Goal: Information Seeking & Learning: Get advice/opinions

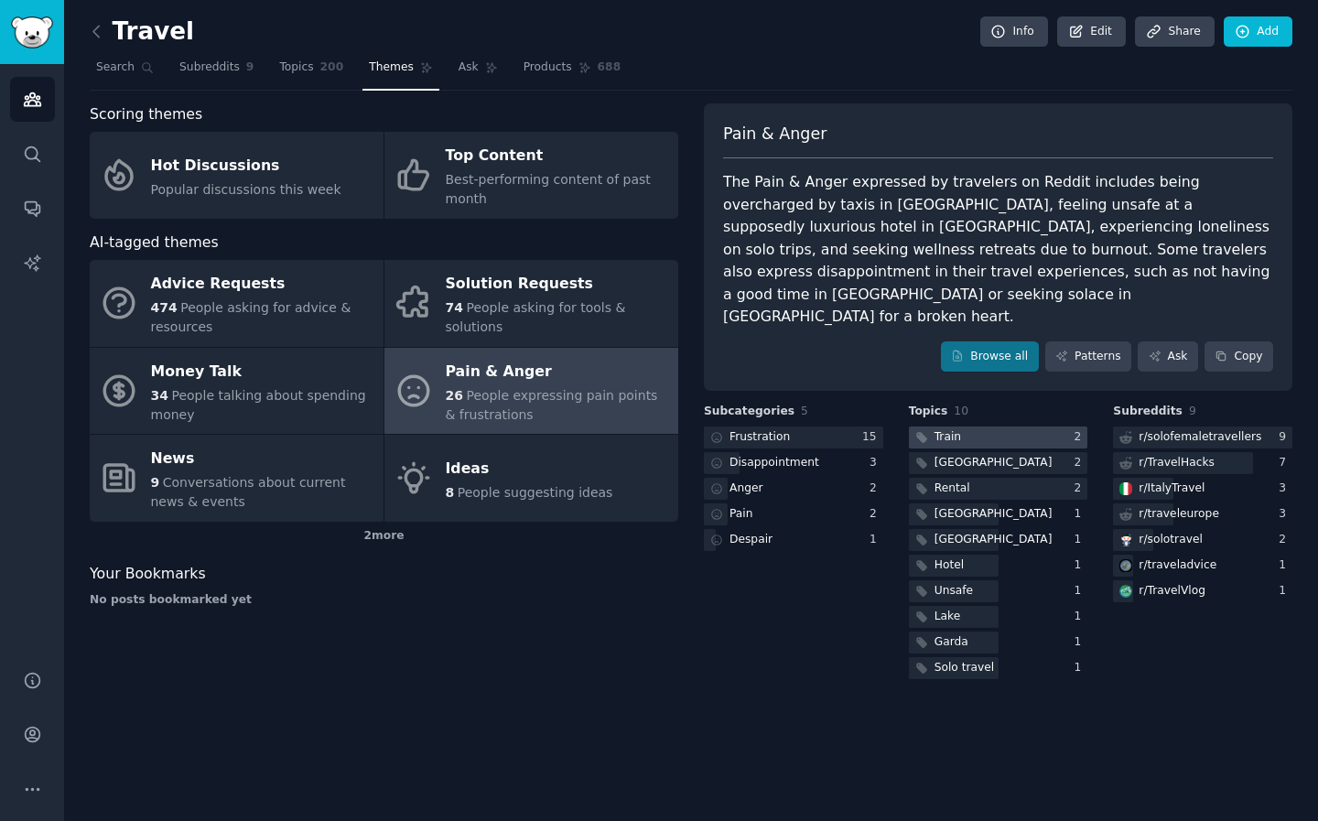
click at [964, 426] on div at bounding box center [998, 437] width 179 height 23
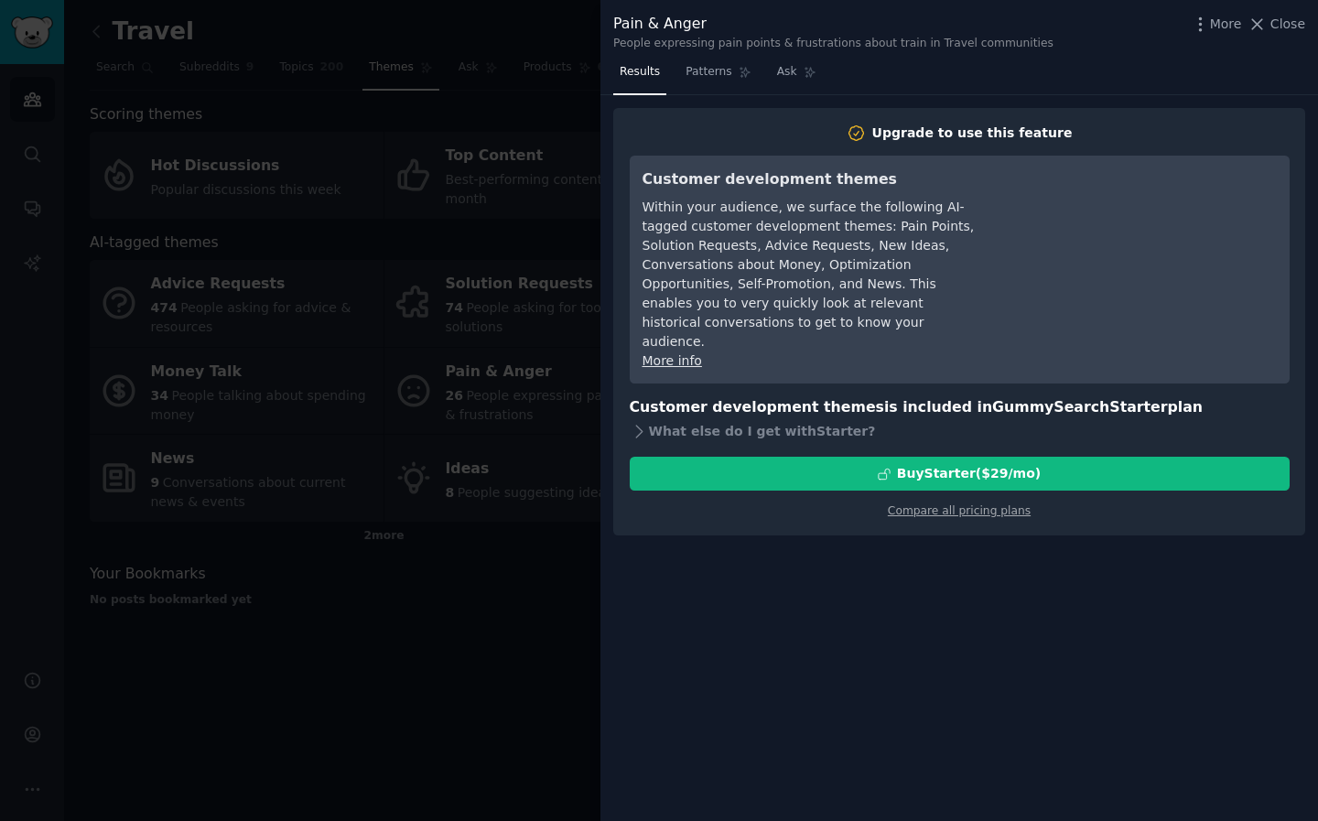
click at [524, 590] on div at bounding box center [659, 410] width 1318 height 821
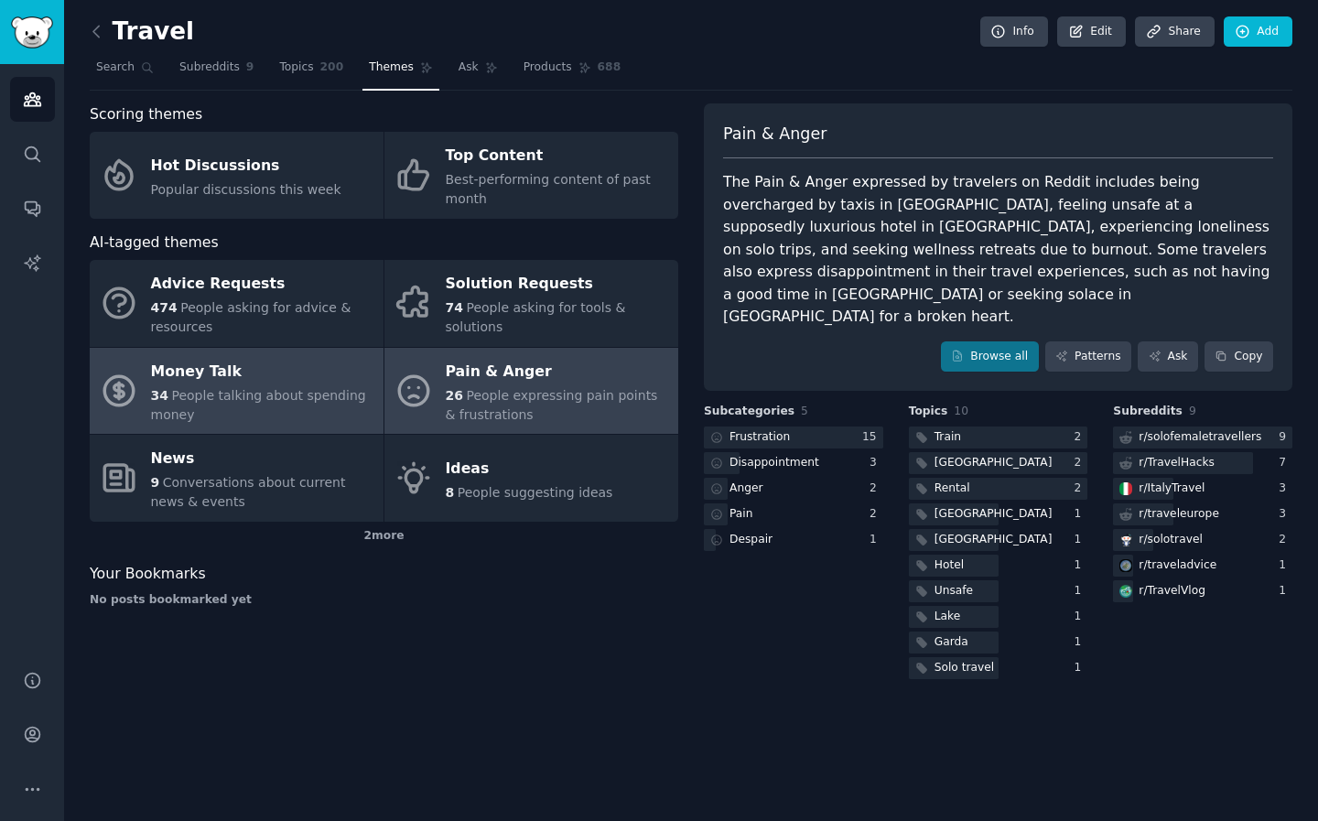
click at [308, 406] on div "34 People talking about spending money" at bounding box center [262, 405] width 223 height 38
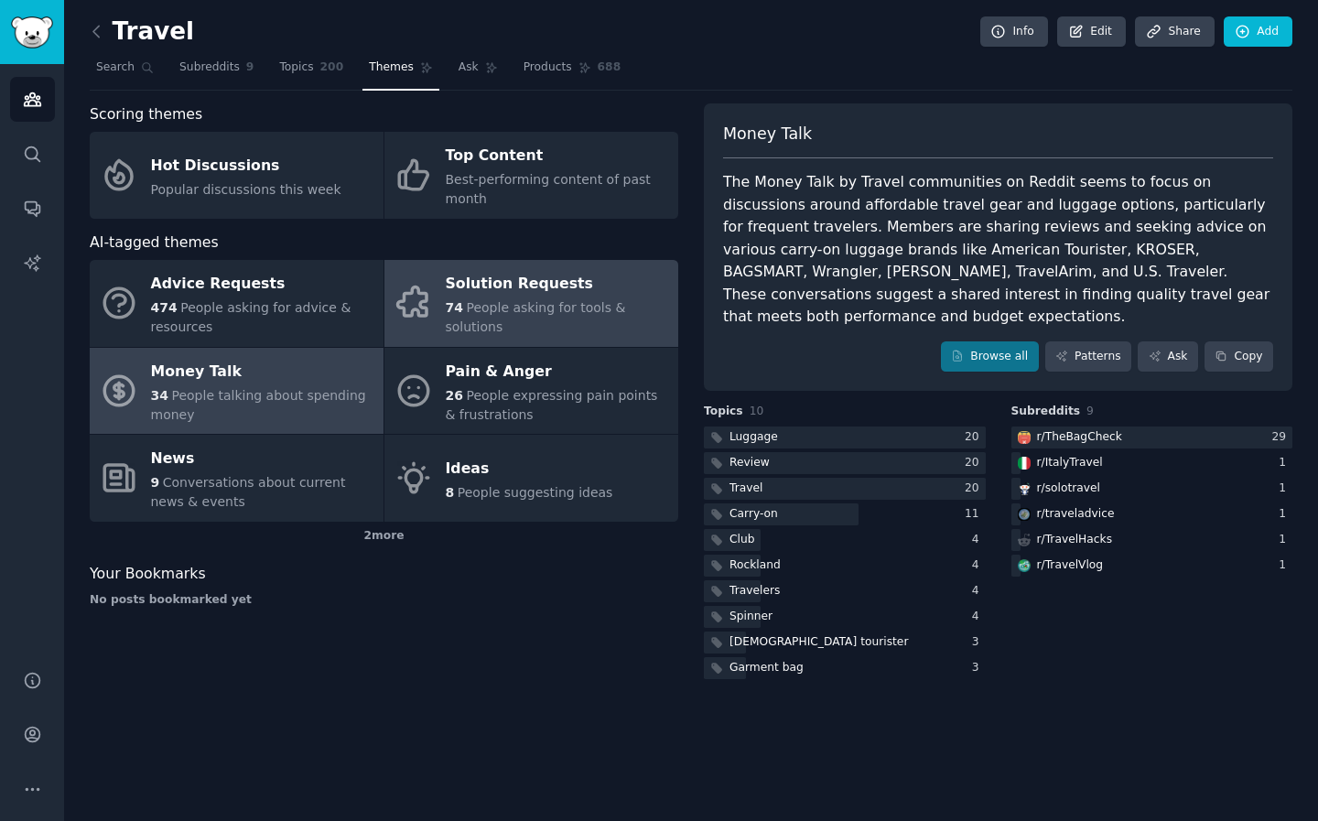
click at [611, 329] on link "Solution Requests 74 People asking for tools & solutions" at bounding box center [531, 303] width 294 height 87
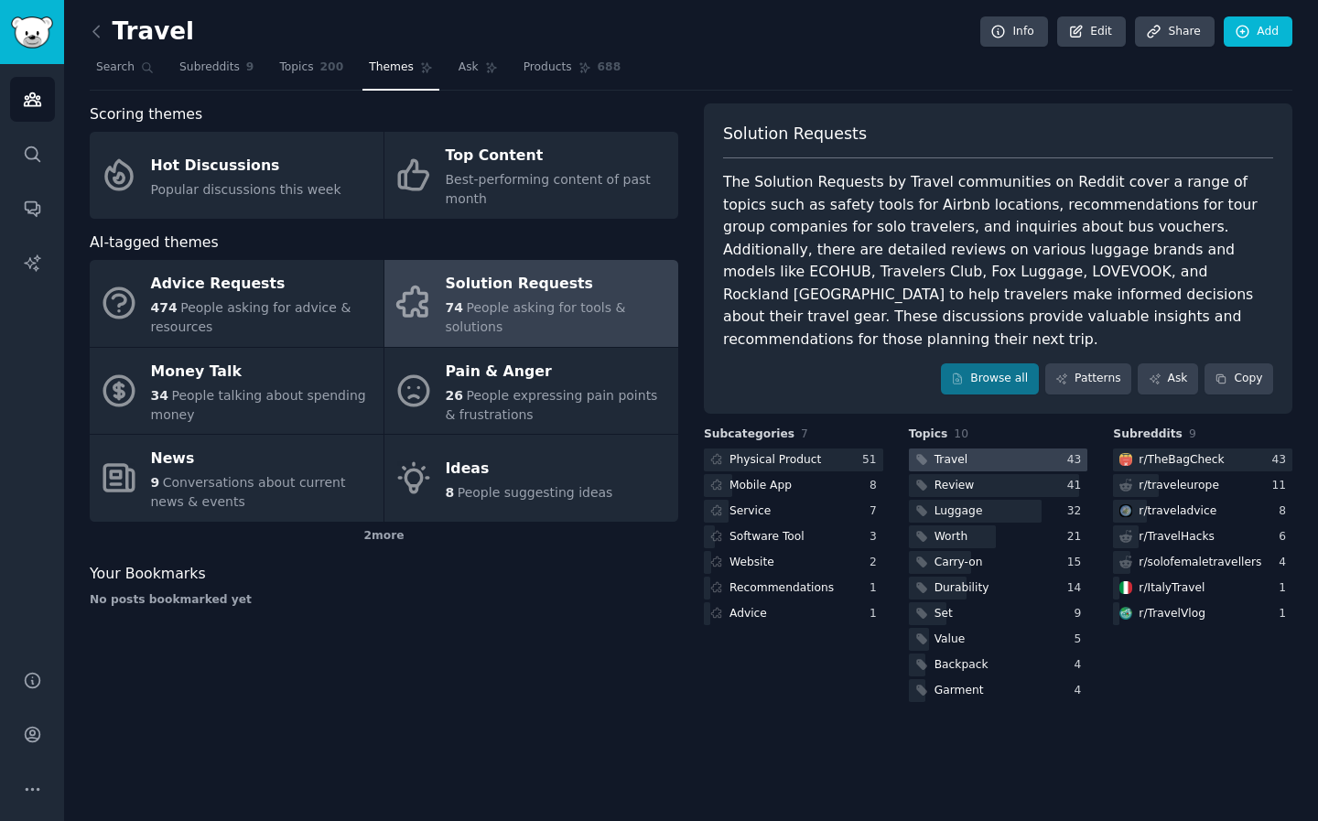
click at [975, 448] on div at bounding box center [998, 459] width 179 height 23
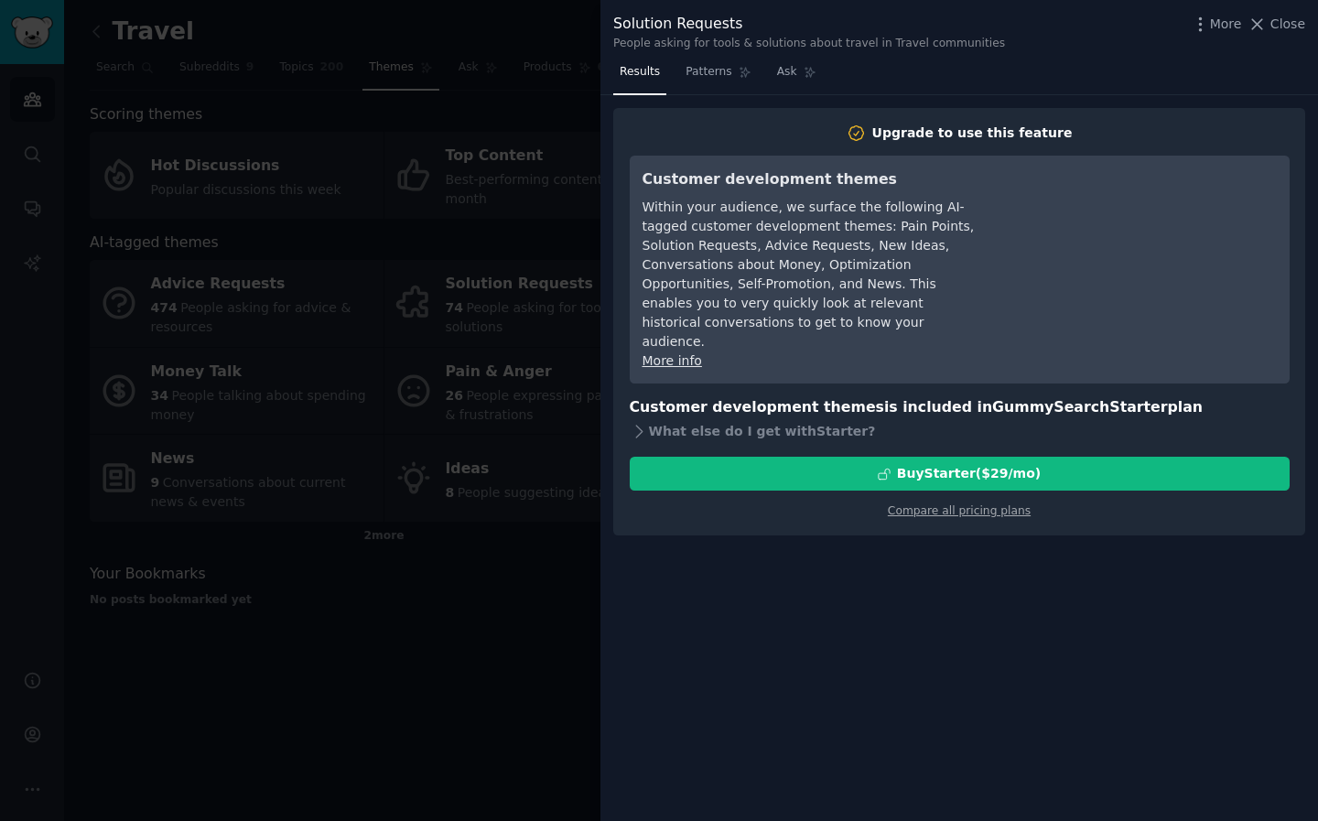
click at [497, 594] on div at bounding box center [659, 410] width 1318 height 821
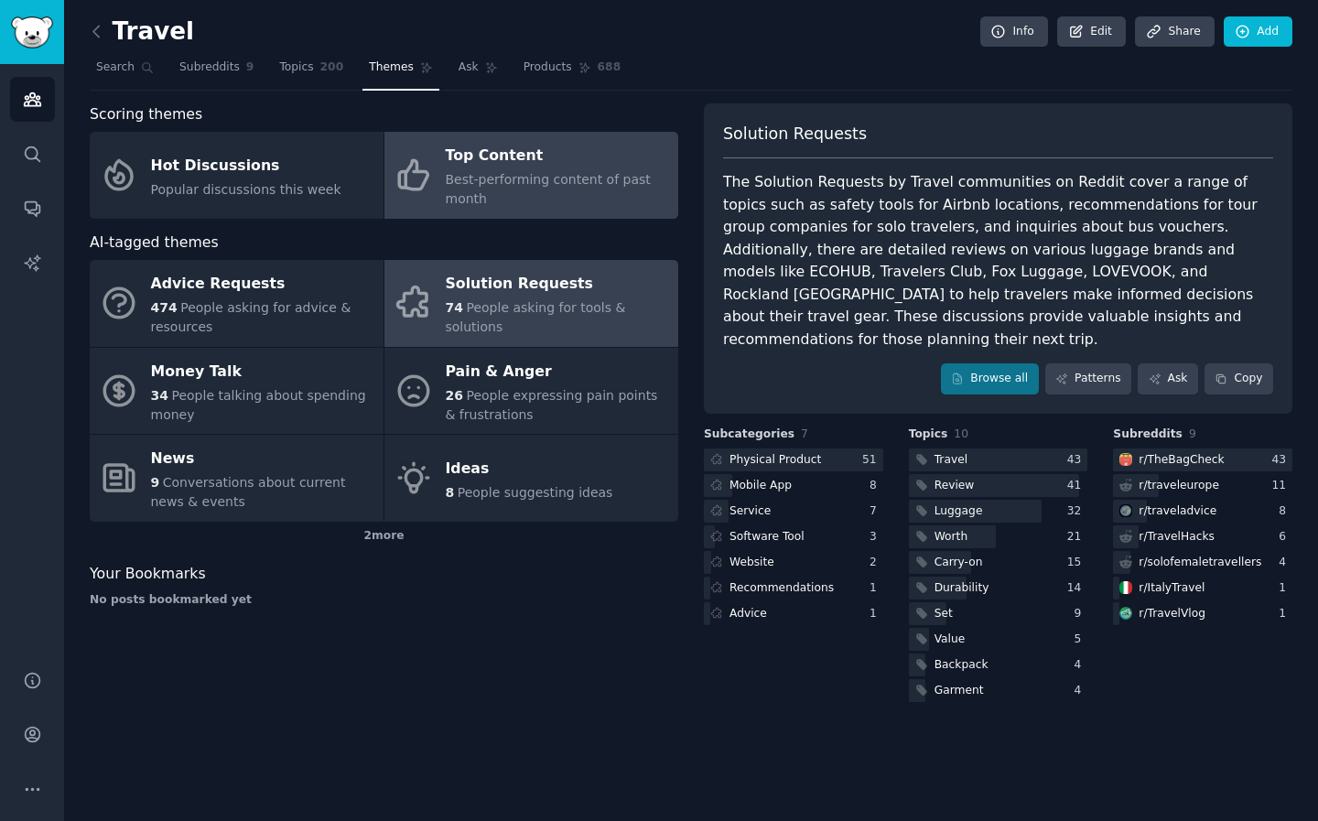
click at [506, 180] on span "Best-performing content of past month" at bounding box center [548, 189] width 205 height 34
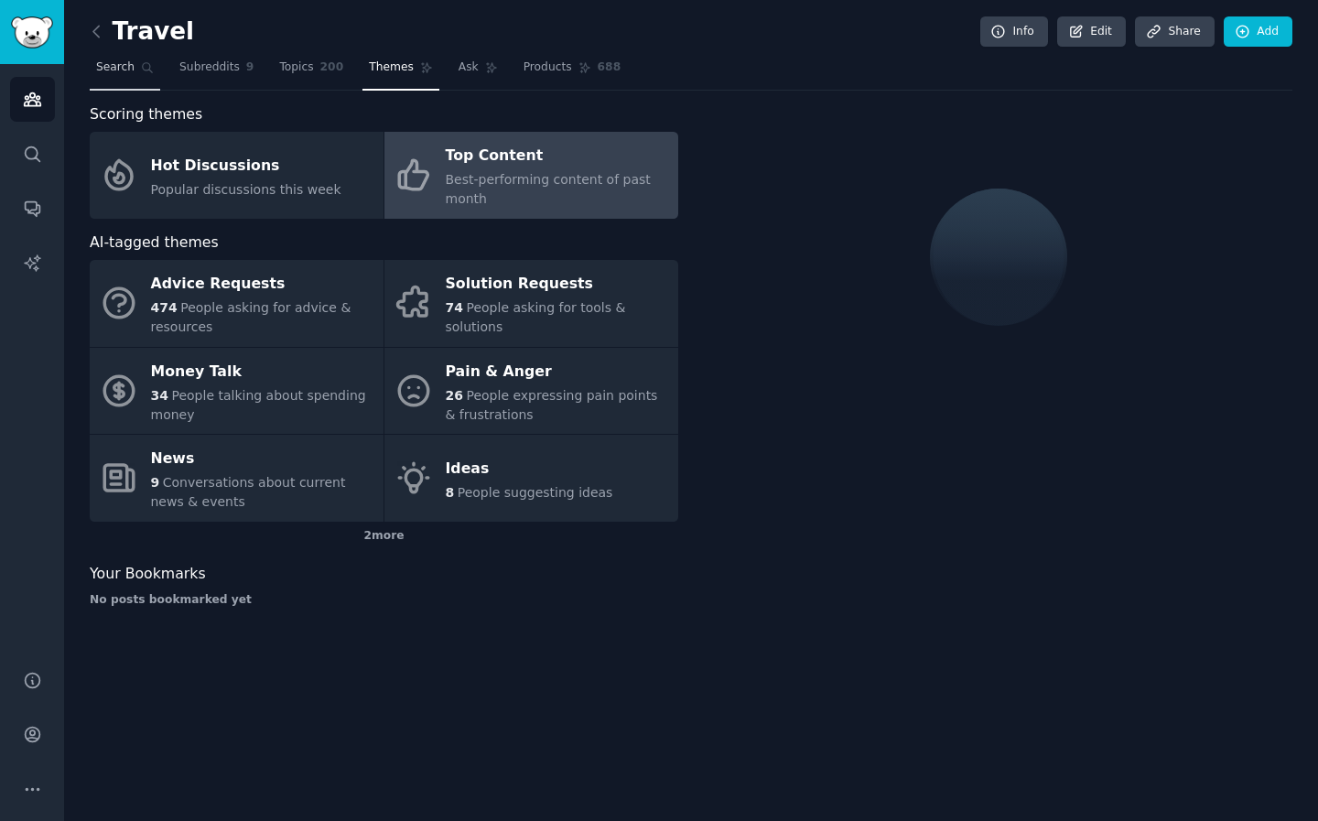
click at [149, 65] on icon at bounding box center [148, 68] width 10 height 10
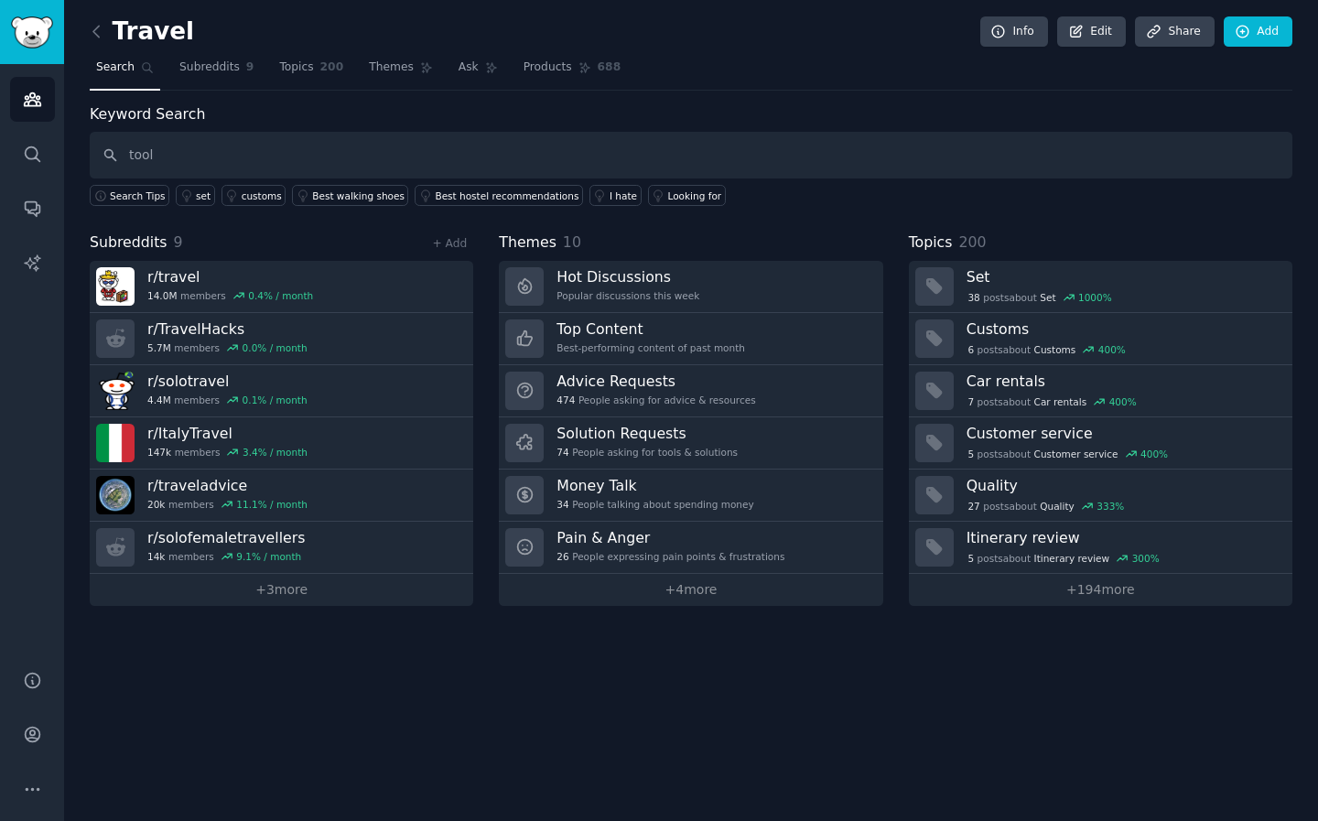
type input "tool"
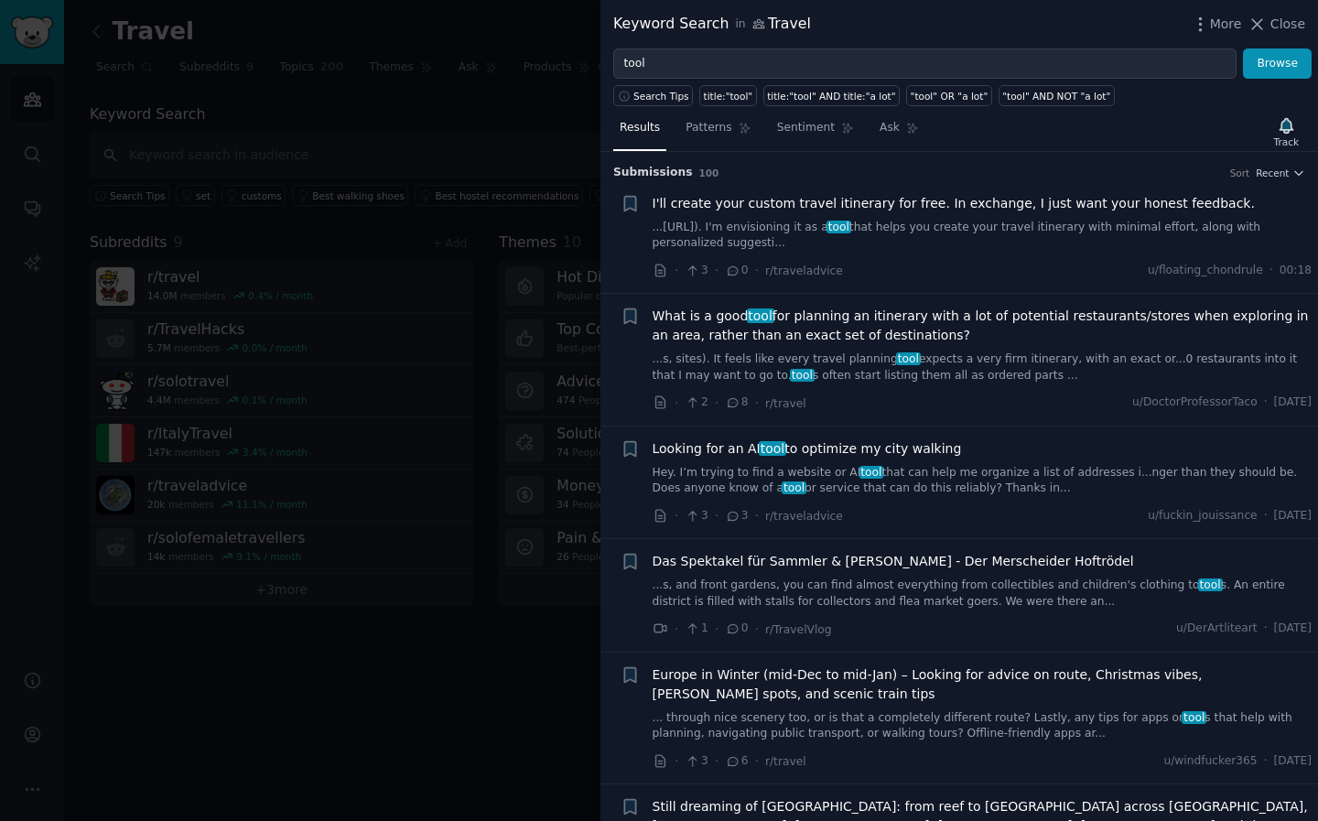
click at [717, 200] on span "I'll create your custom travel itinerary for free. In exchange, I just want you…" at bounding box center [954, 203] width 602 height 19
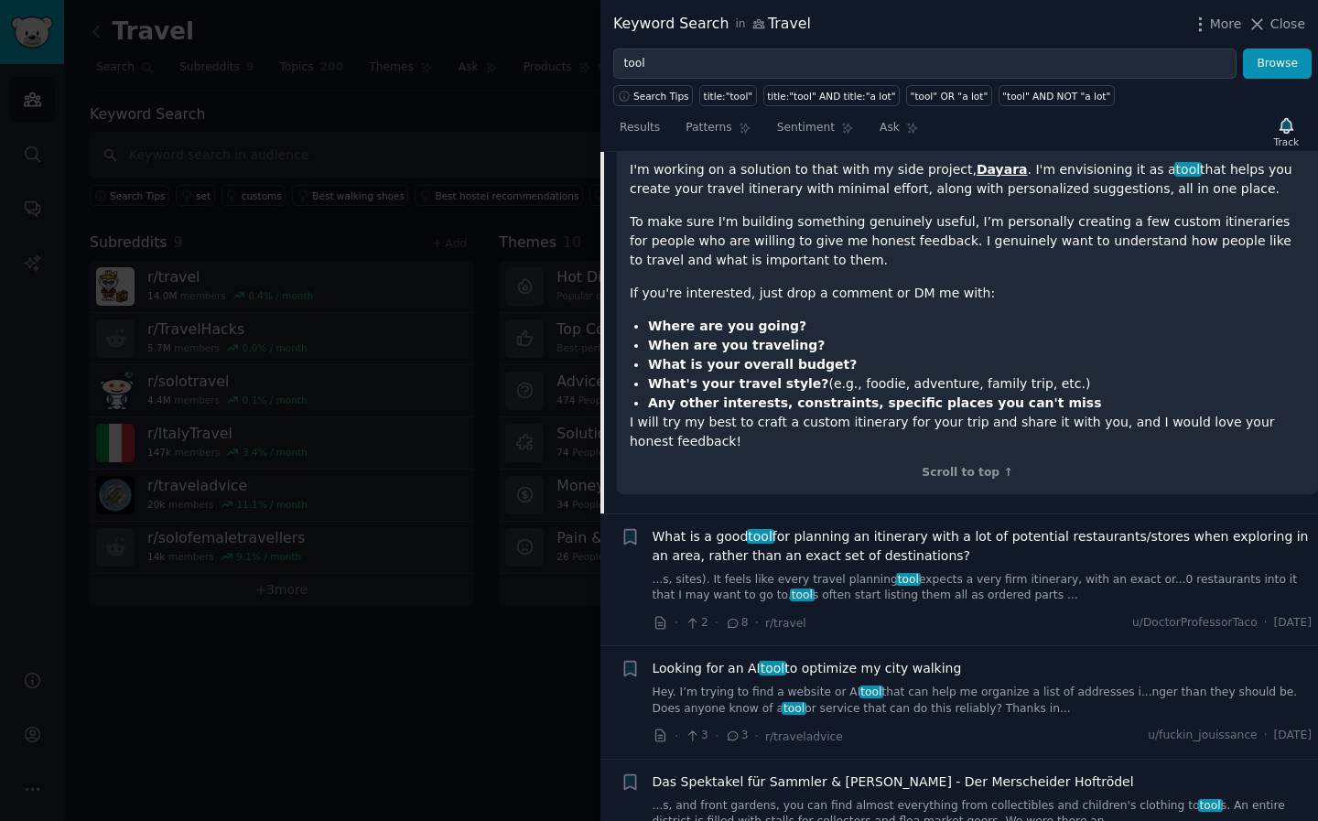
scroll to position [338, 0]
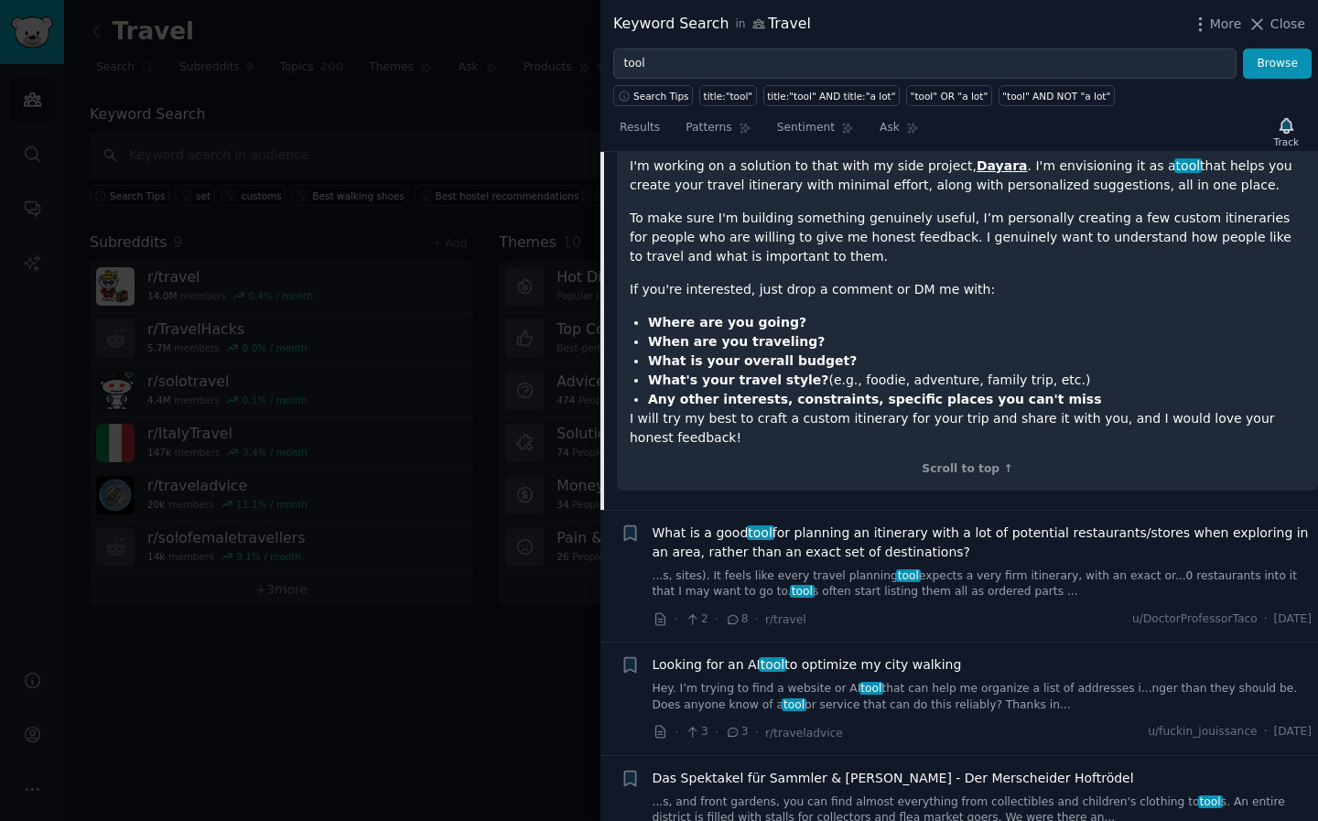
click at [714, 523] on span "What is a good tool for planning an itinerary with a lot of potential restauran…" at bounding box center [983, 542] width 660 height 38
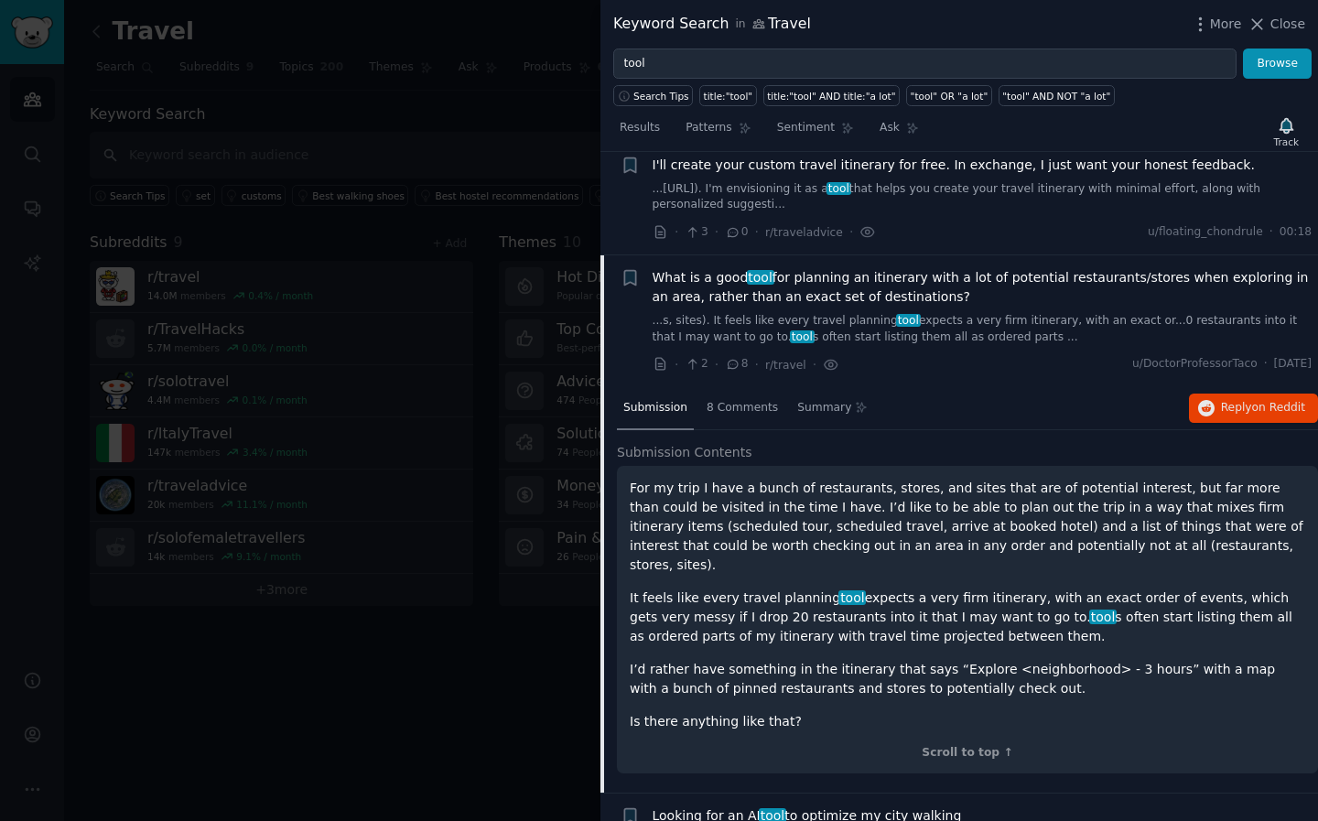
scroll to position [33, 0]
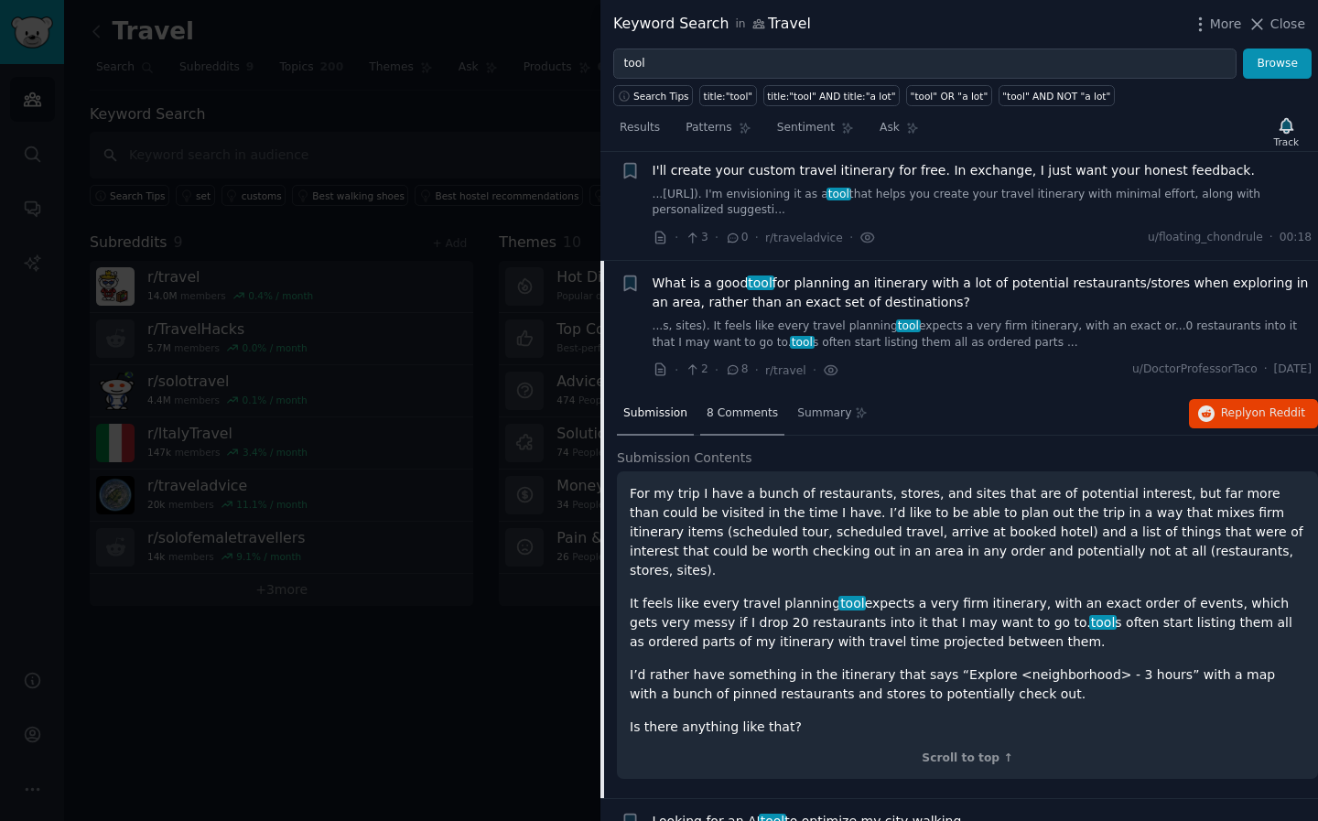
click at [735, 415] on span "8 Comments" at bounding box center [742, 413] width 71 height 16
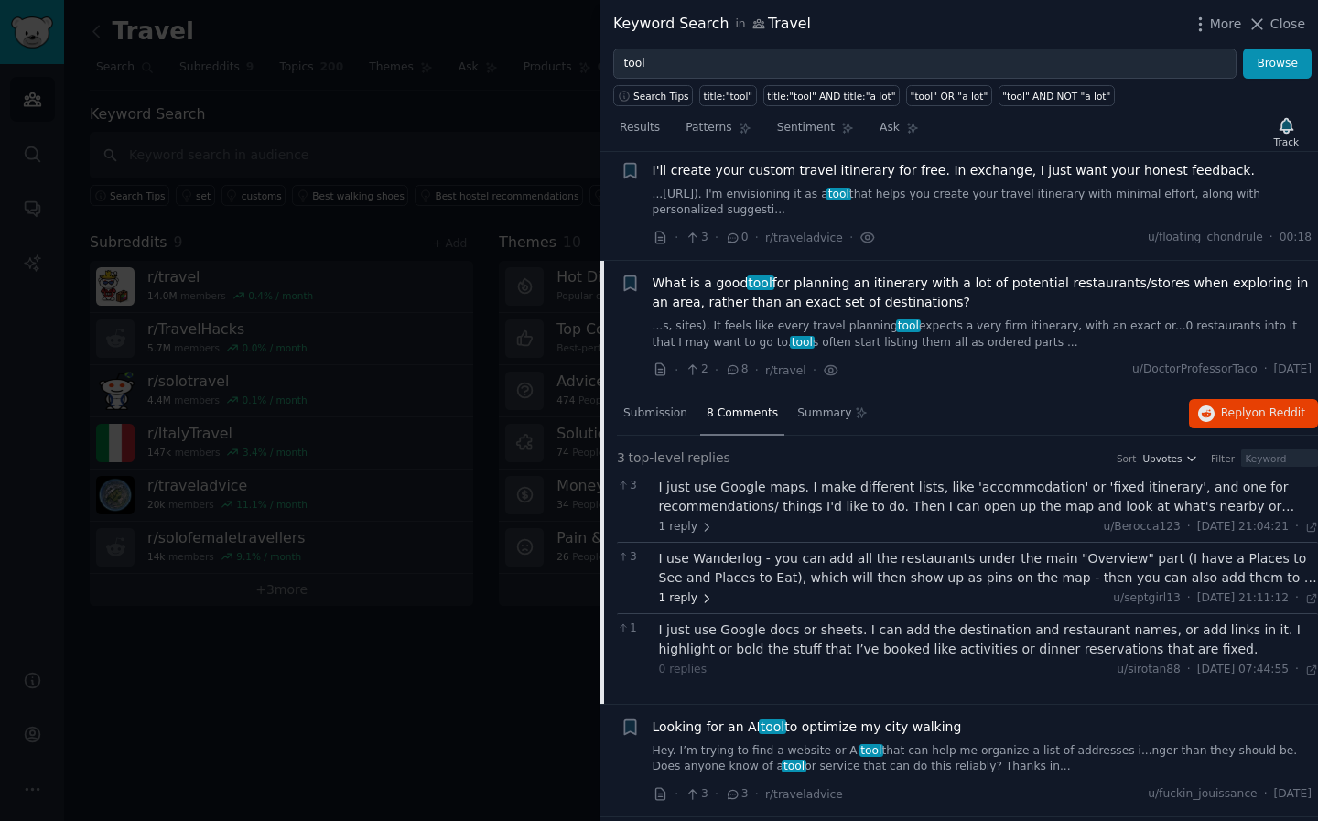
click at [675, 593] on span "1 reply" at bounding box center [686, 598] width 55 height 16
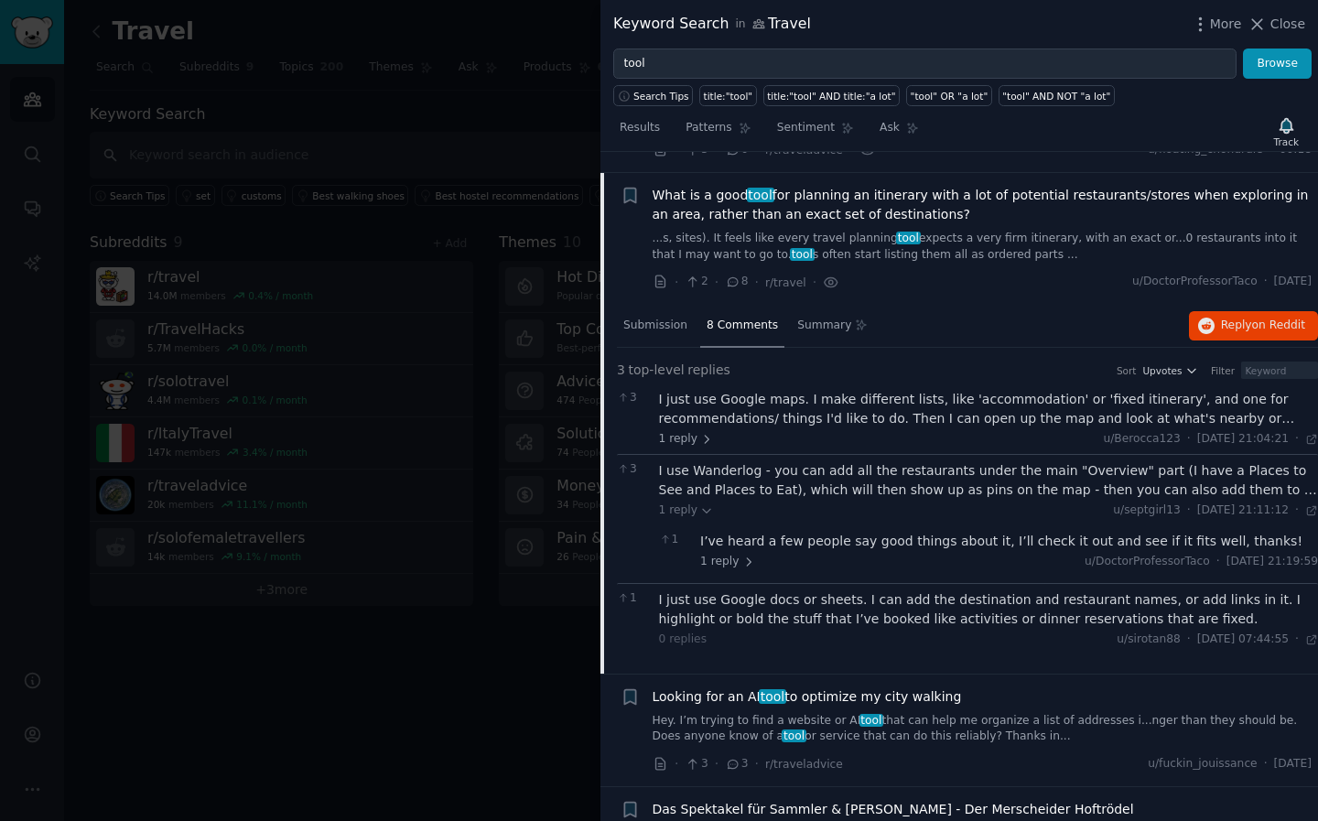
scroll to position [122, 0]
click at [1171, 370] on span "Upvotes" at bounding box center [1161, 369] width 39 height 13
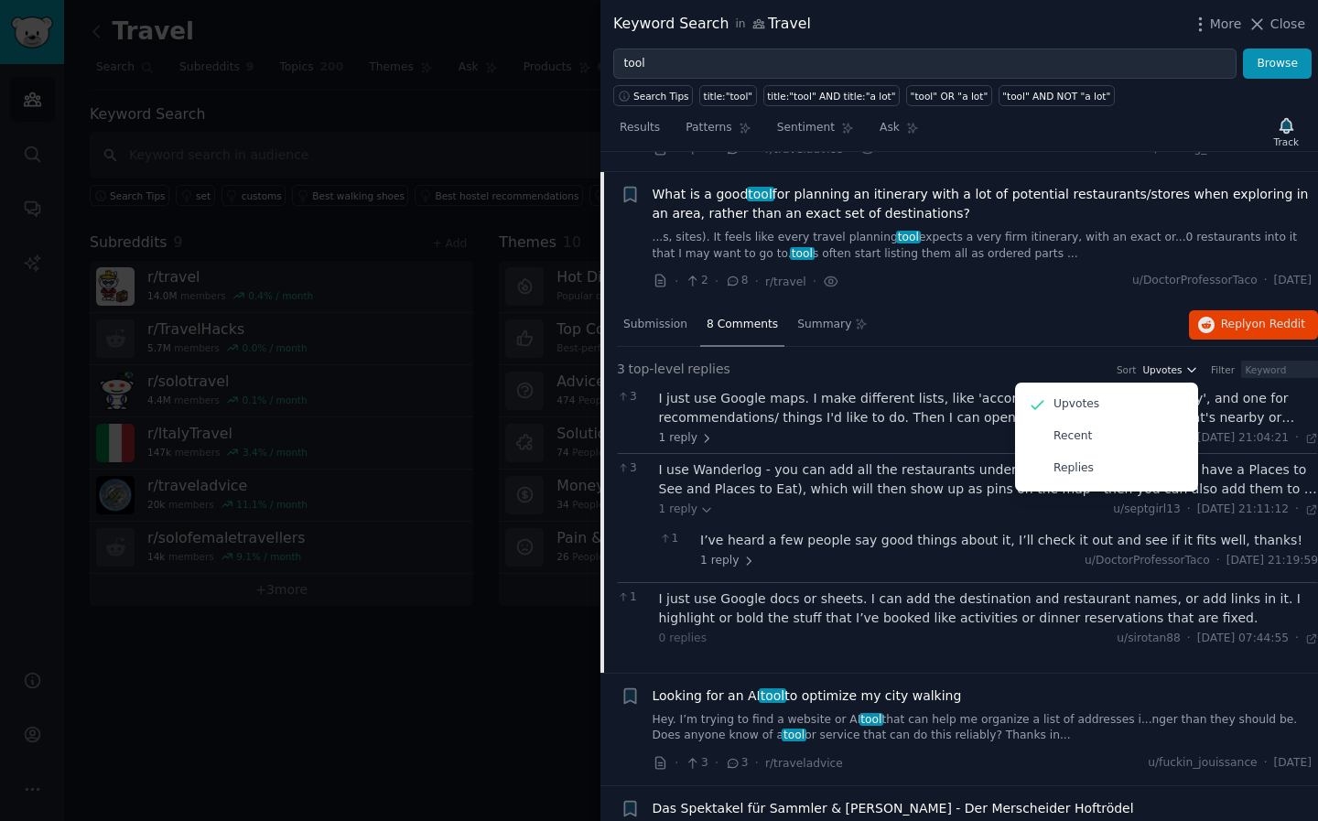
click at [1171, 364] on span "Upvotes" at bounding box center [1161, 369] width 39 height 13
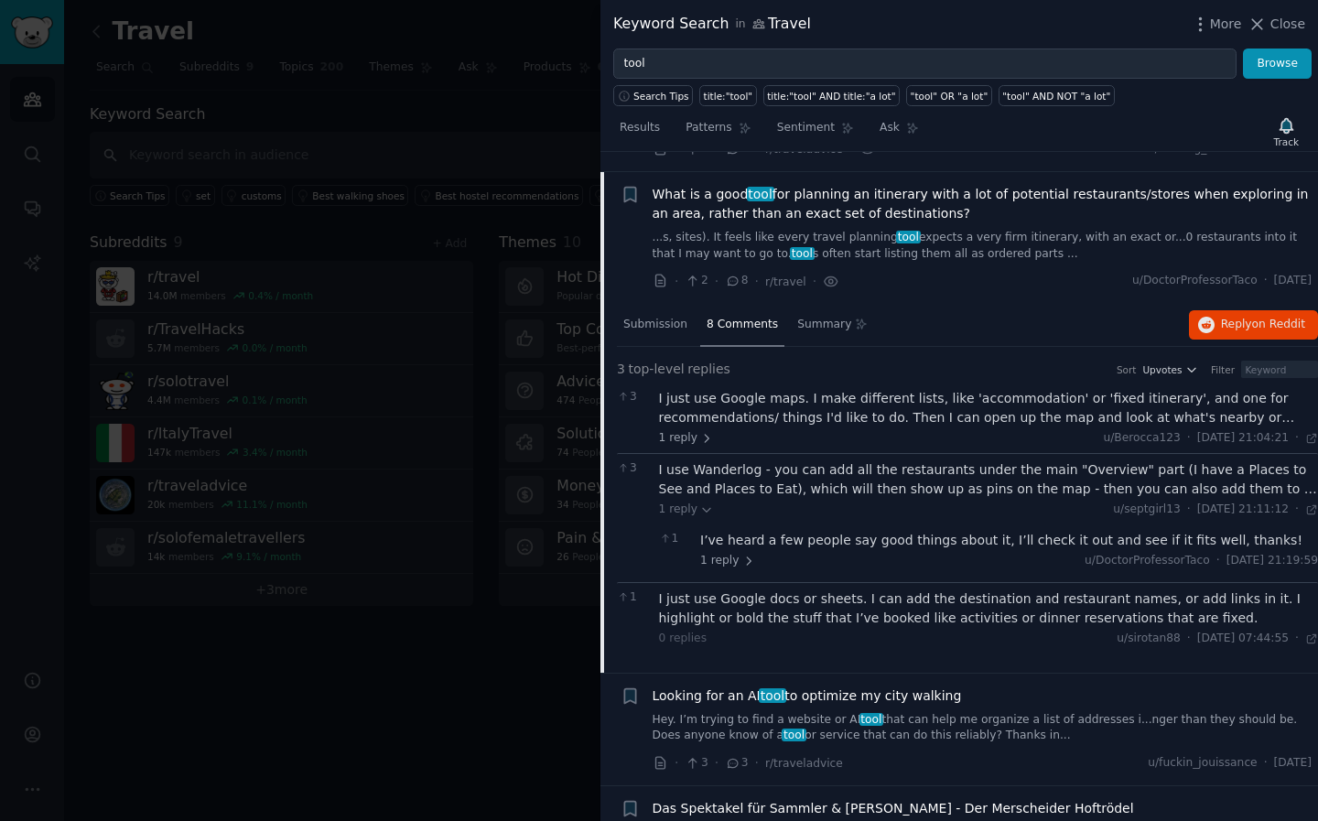
click at [1128, 365] on div "Sort" at bounding box center [1127, 369] width 20 height 13
click at [712, 317] on span "8 Comments" at bounding box center [742, 325] width 71 height 16
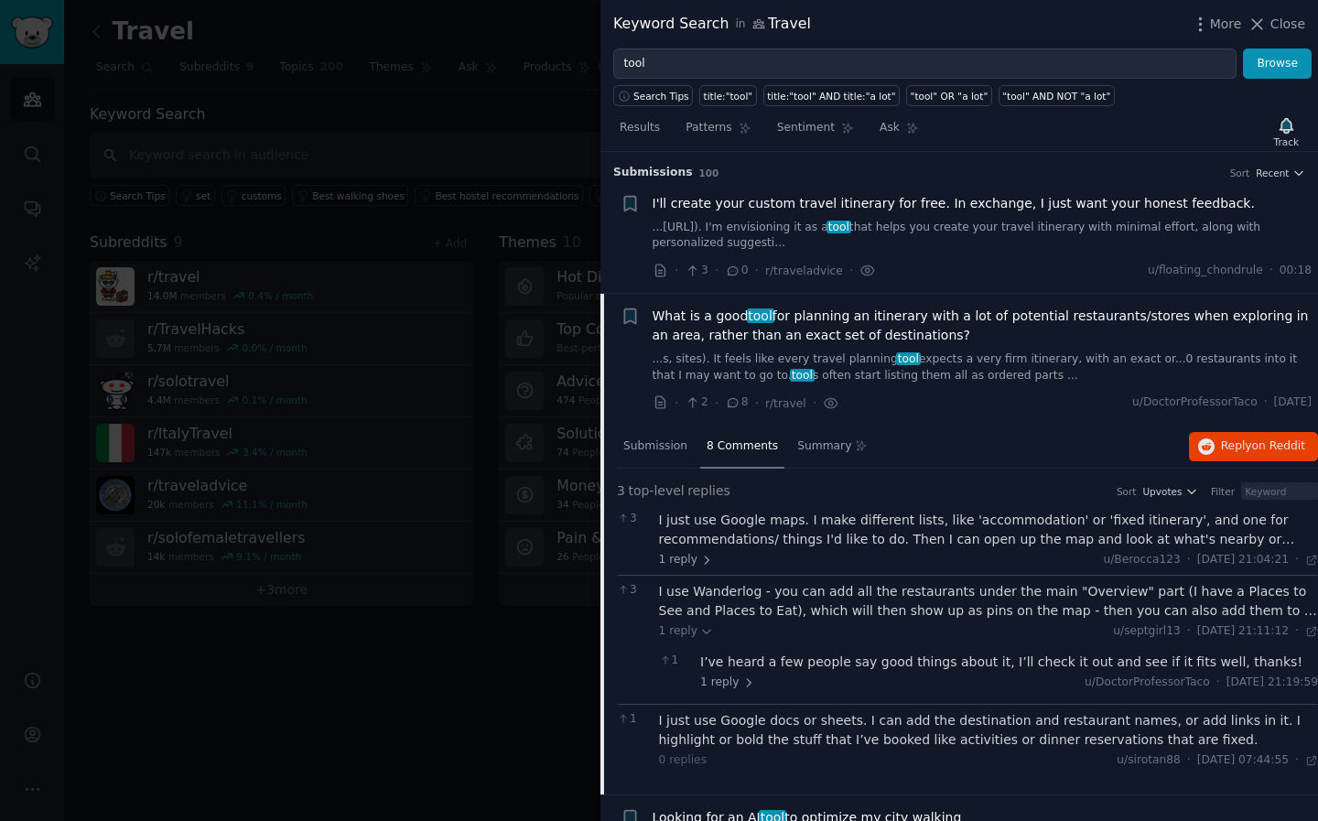
scroll to position [0, 0]
click at [863, 316] on span "What is a good tool for planning an itinerary with a lot of potential restauran…" at bounding box center [983, 326] width 660 height 38
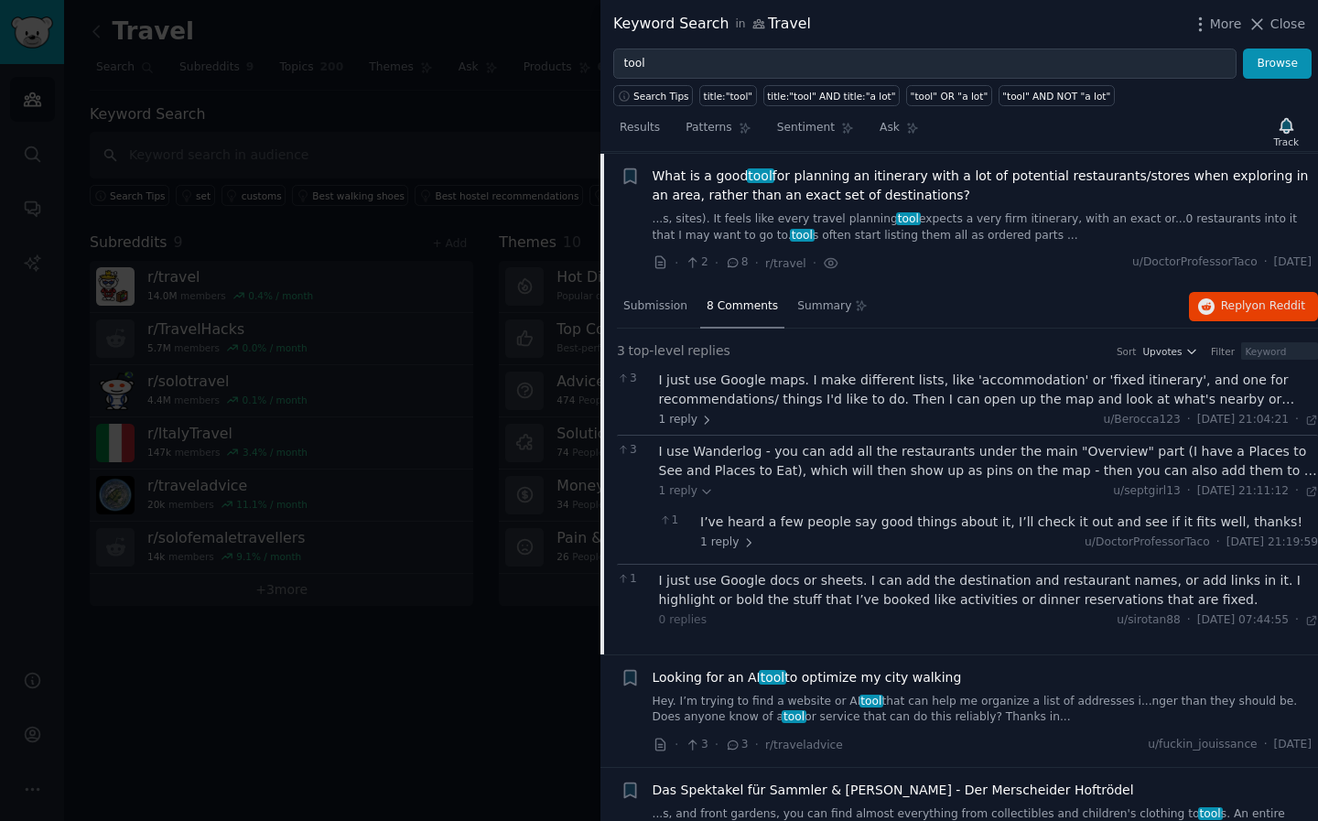
scroll to position [141, 0]
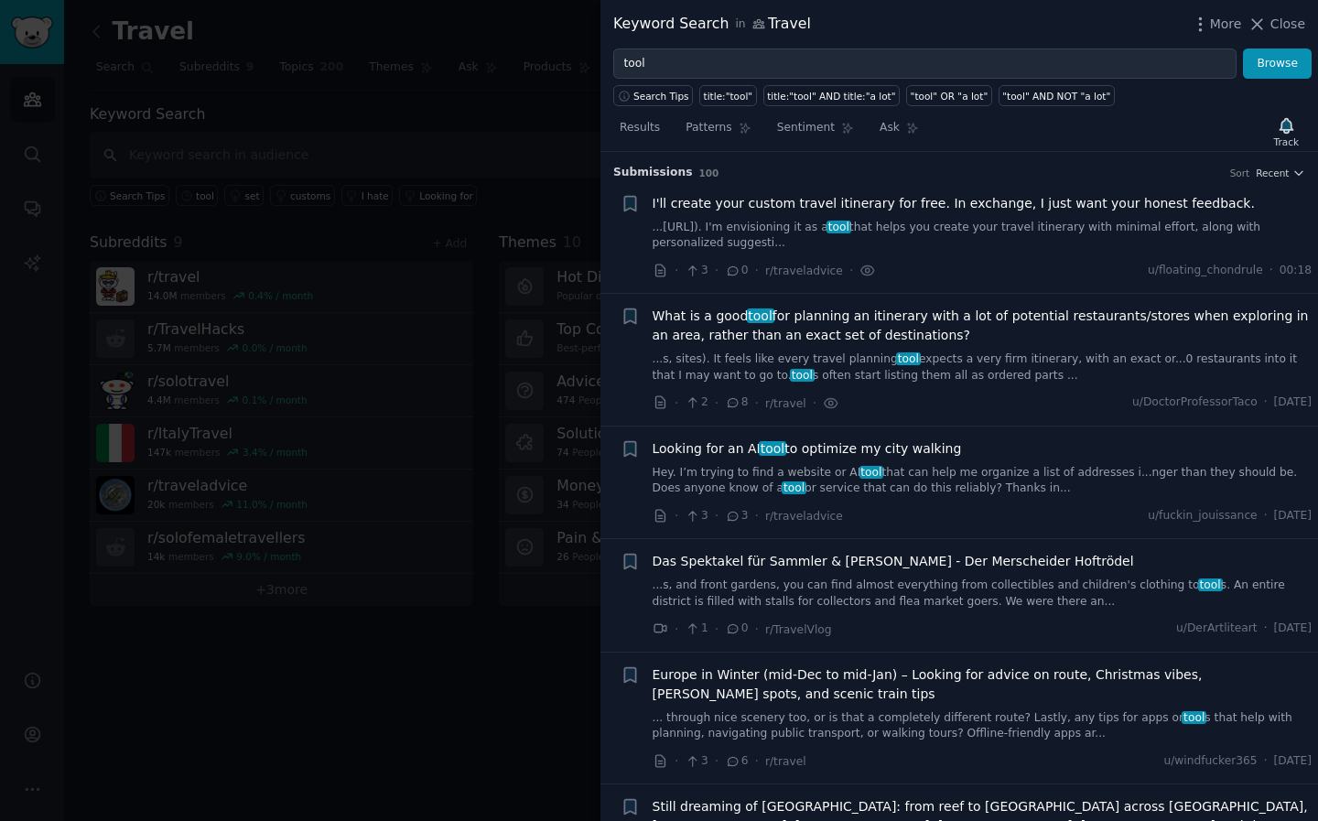
click at [722, 319] on span "What is a good tool for planning an itinerary with a lot of potential restauran…" at bounding box center [983, 326] width 660 height 38
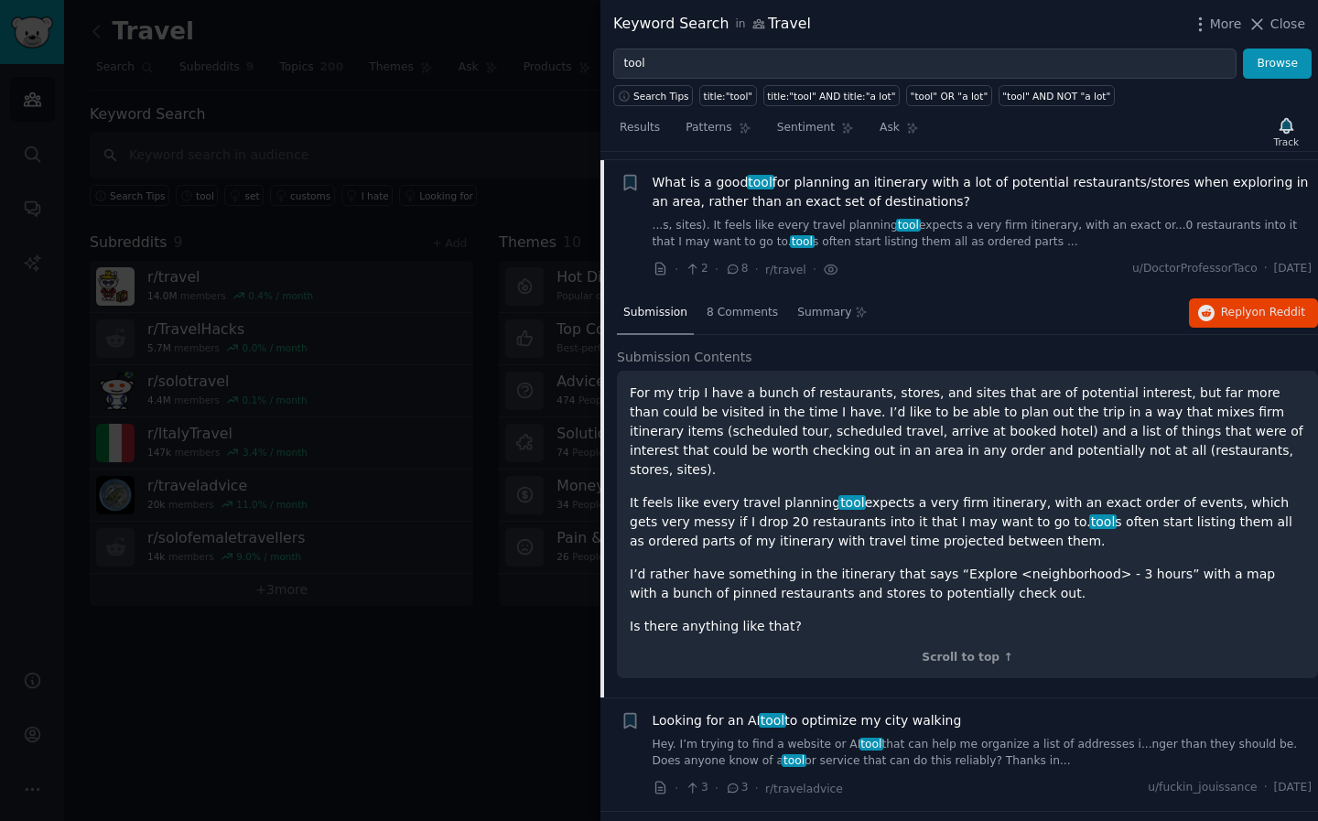
scroll to position [141, 0]
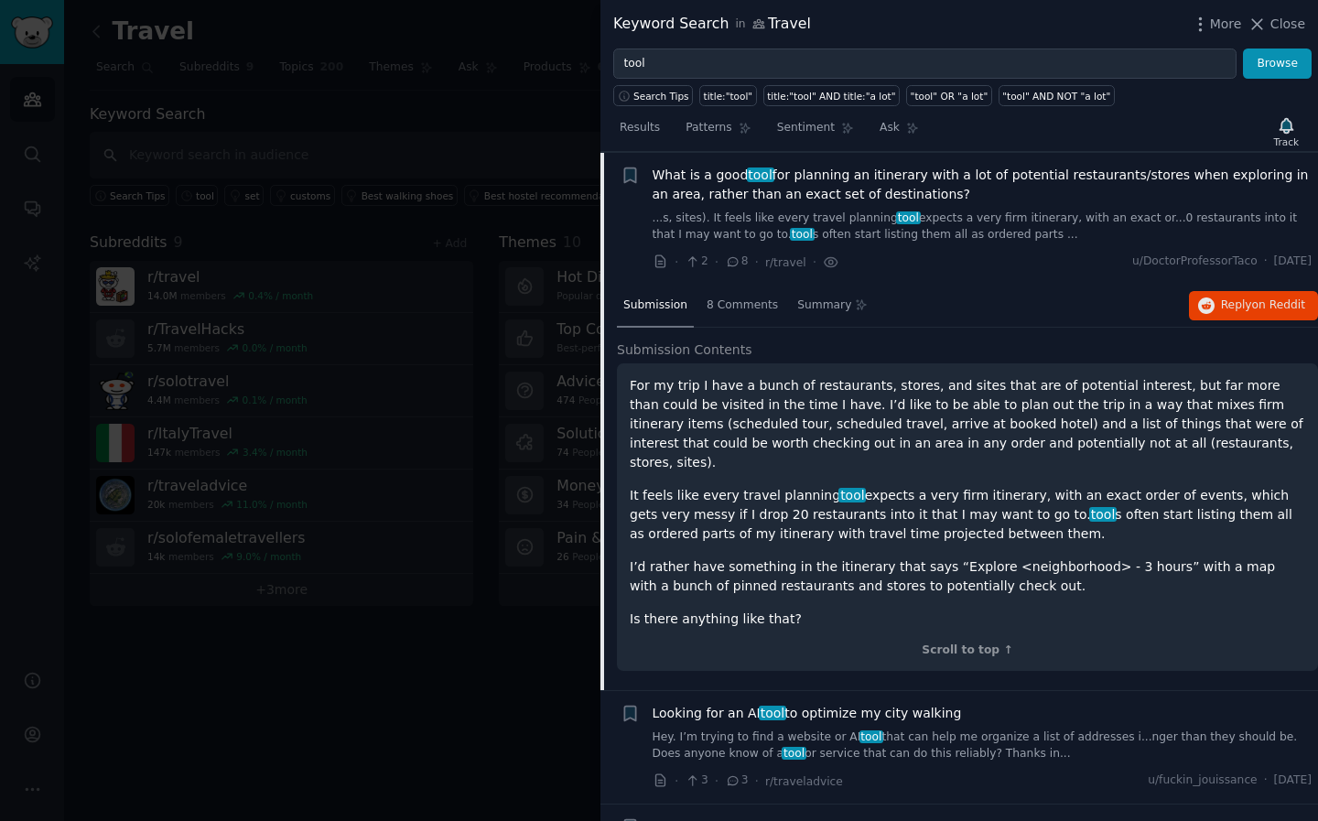
click at [750, 179] on span "tool" at bounding box center [760, 174] width 27 height 15
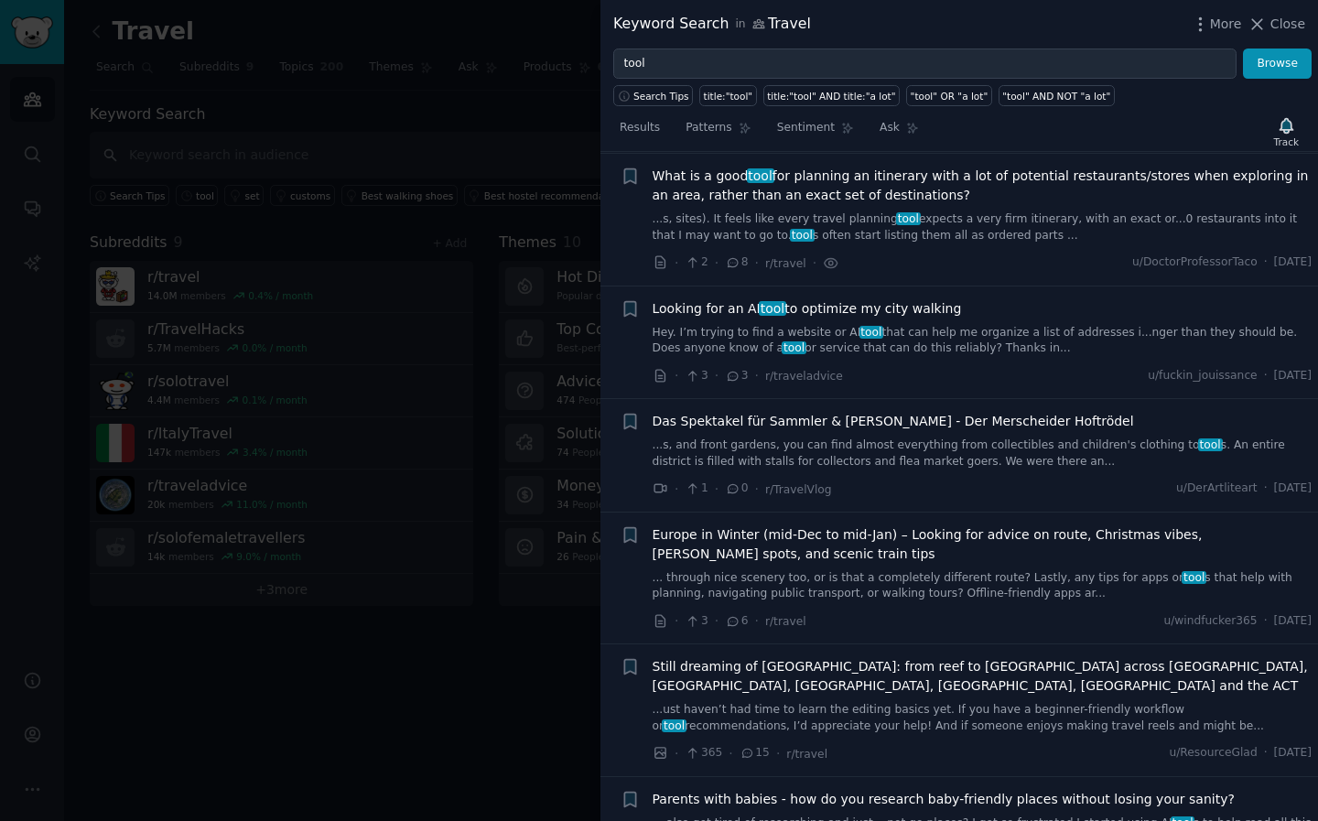
click at [730, 178] on span "What is a good tool for planning an itinerary with a lot of potential restauran…" at bounding box center [983, 186] width 660 height 38
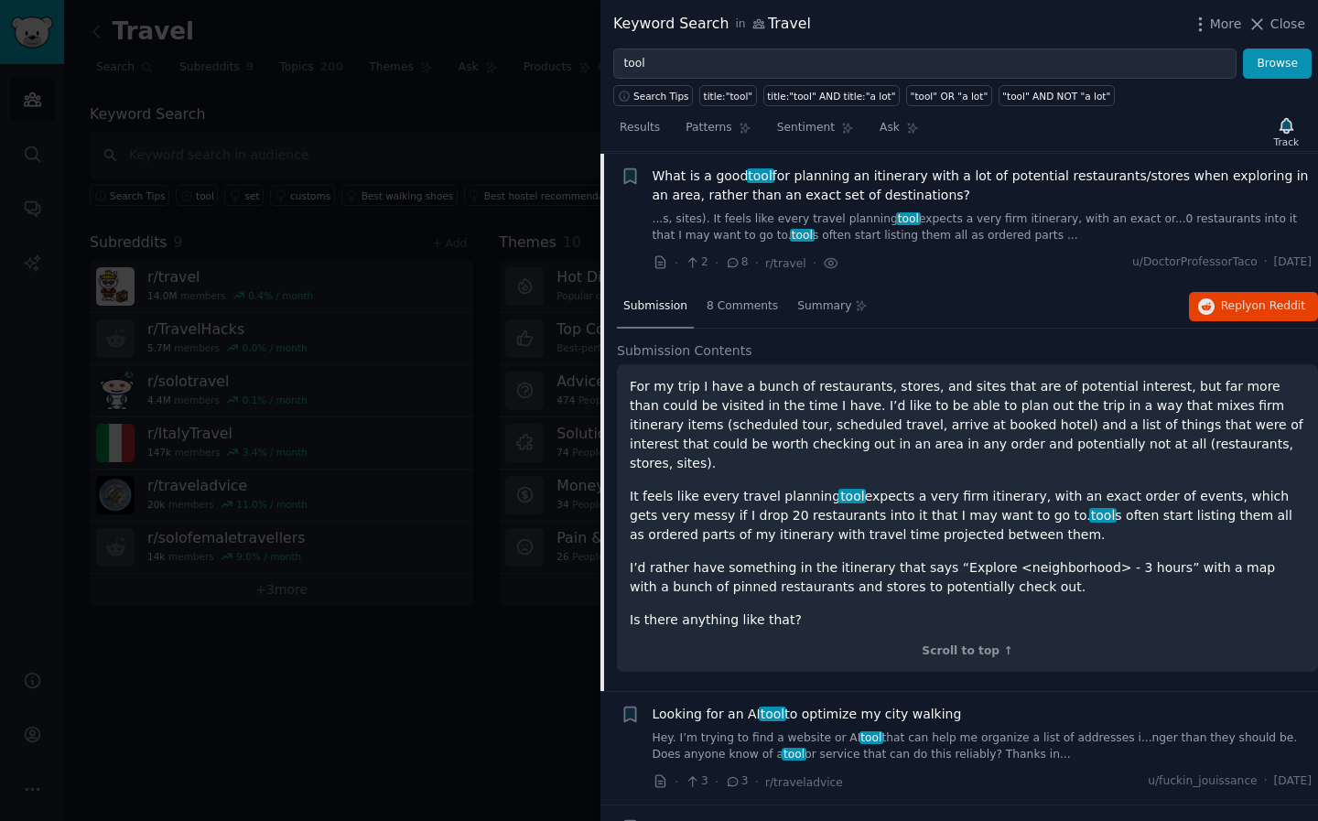
scroll to position [141, 0]
click at [1225, 309] on span "Reply on Reddit" at bounding box center [1263, 305] width 84 height 16
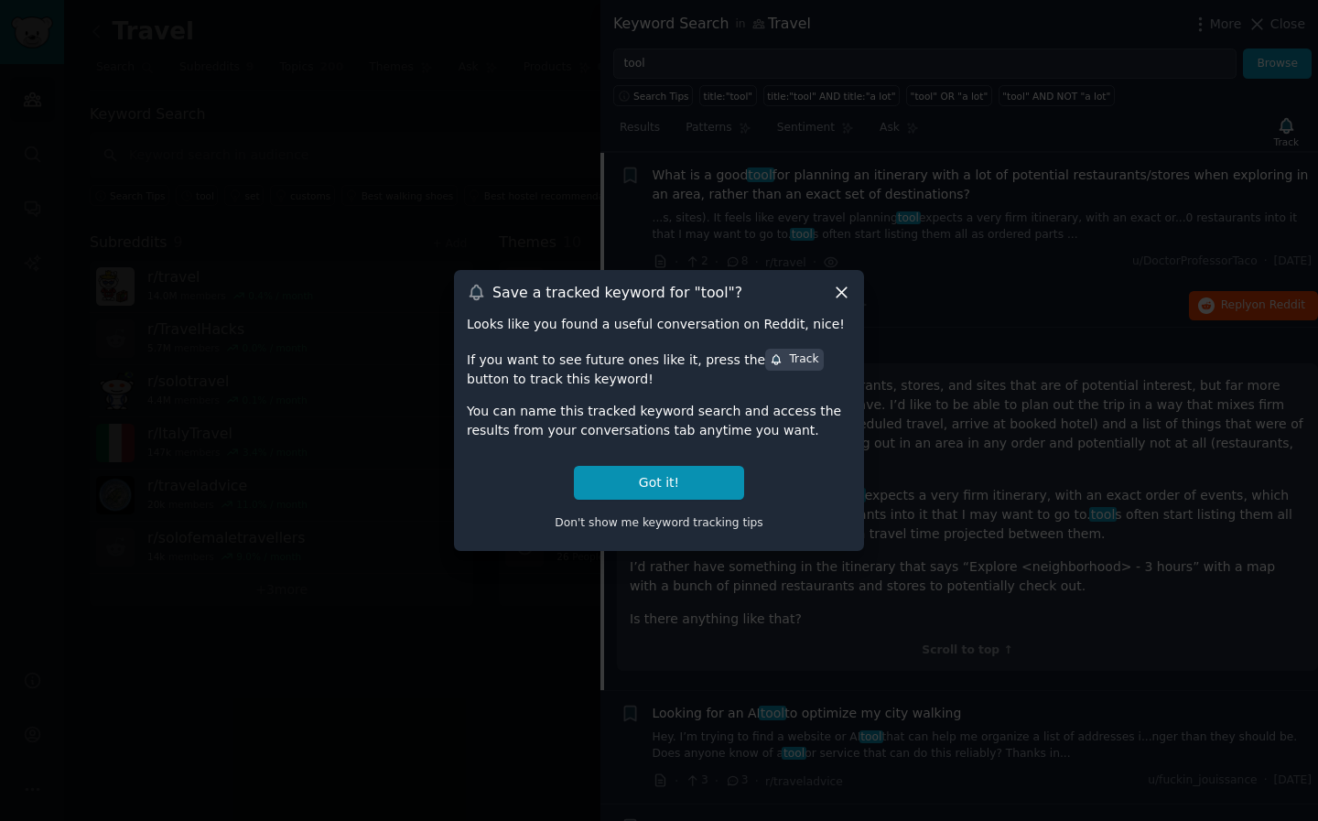
click at [844, 293] on icon at bounding box center [841, 292] width 19 height 19
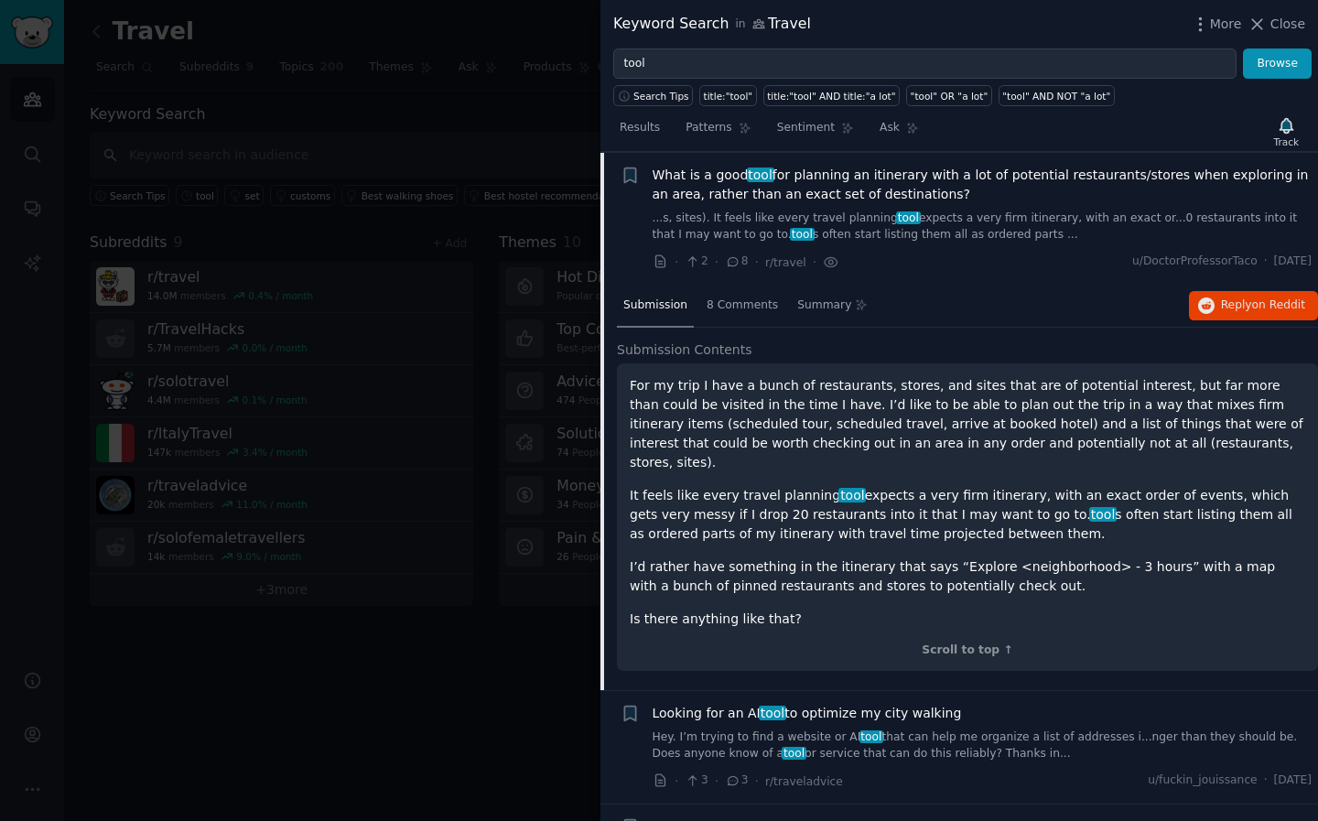
click at [714, 184] on span "What is a good tool for planning an itinerary with a lot of potential restauran…" at bounding box center [983, 185] width 660 height 38
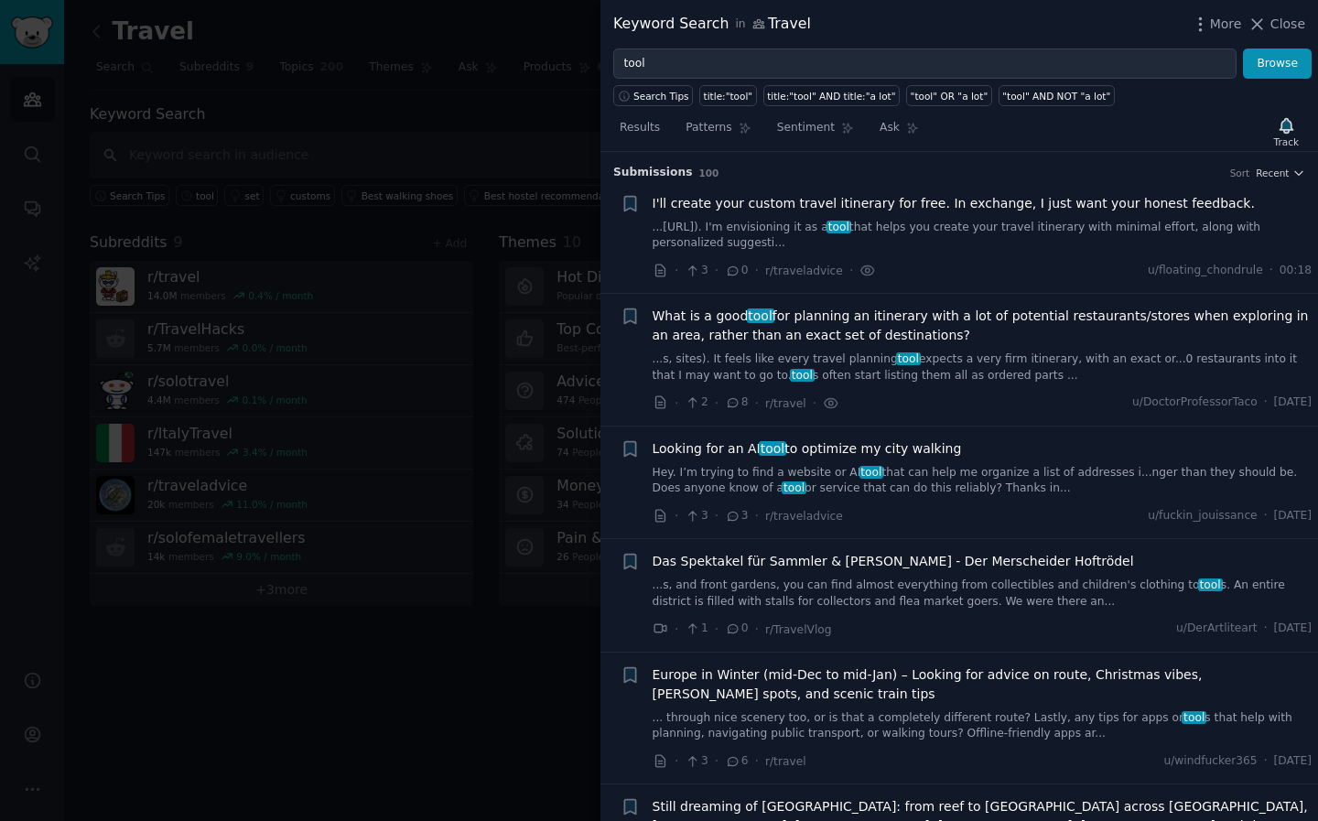
click at [793, 315] on span "What is a good tool for planning an itinerary with a lot of potential restauran…" at bounding box center [983, 326] width 660 height 38
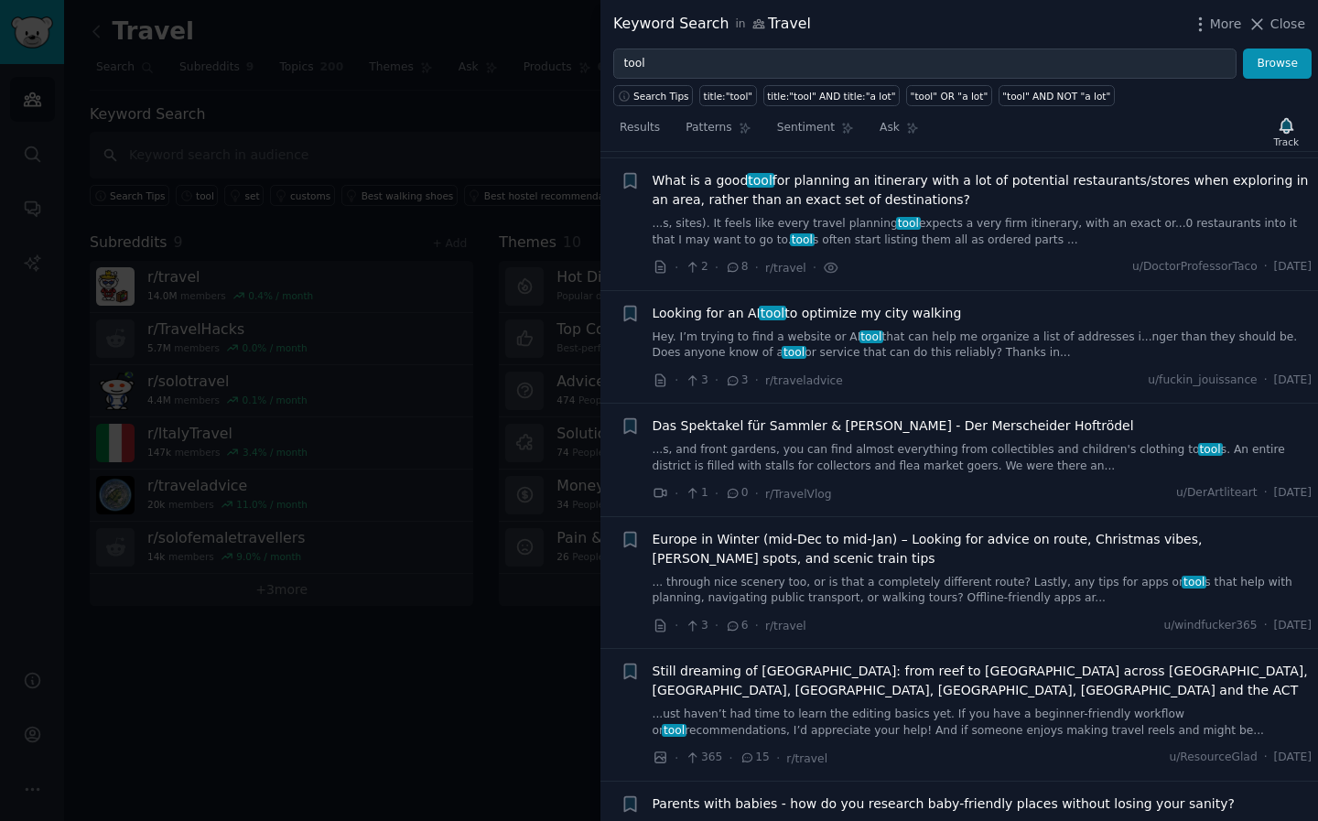
scroll to position [141, 0]
